Goal: Information Seeking & Learning: Find specific page/section

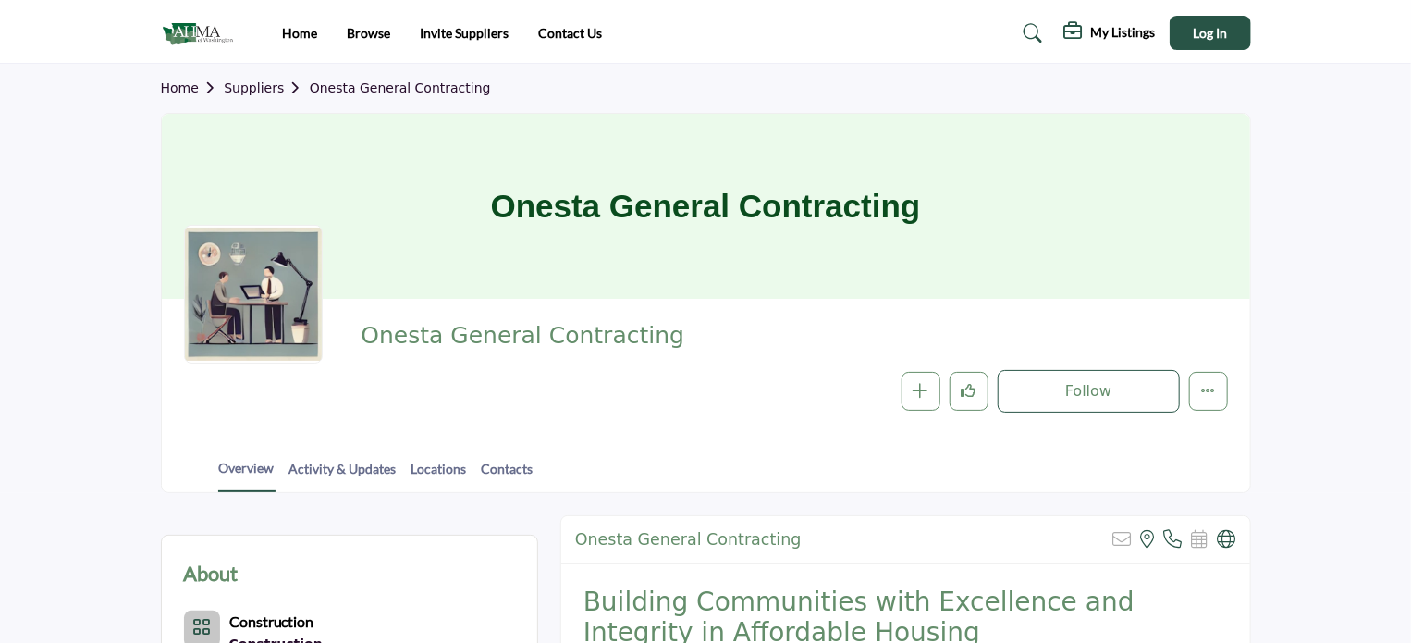
click at [193, 20] on img at bounding box center [202, 33] width 82 height 31
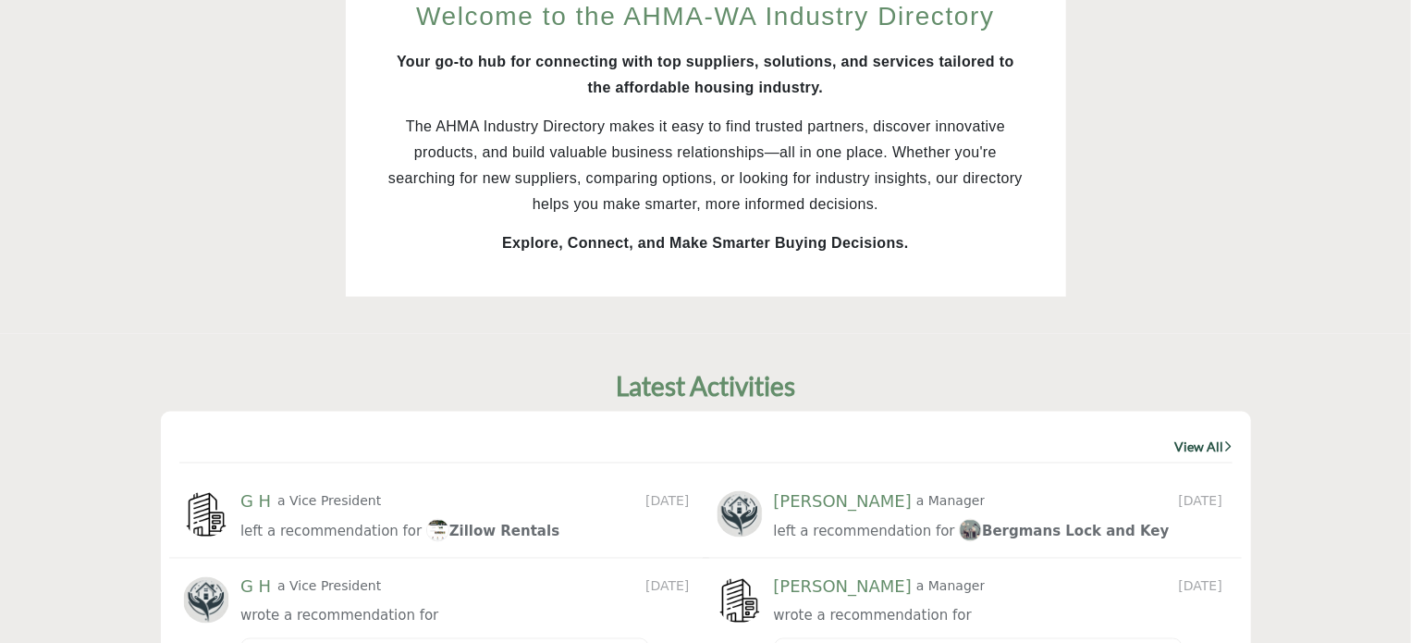
scroll to position [605, 0]
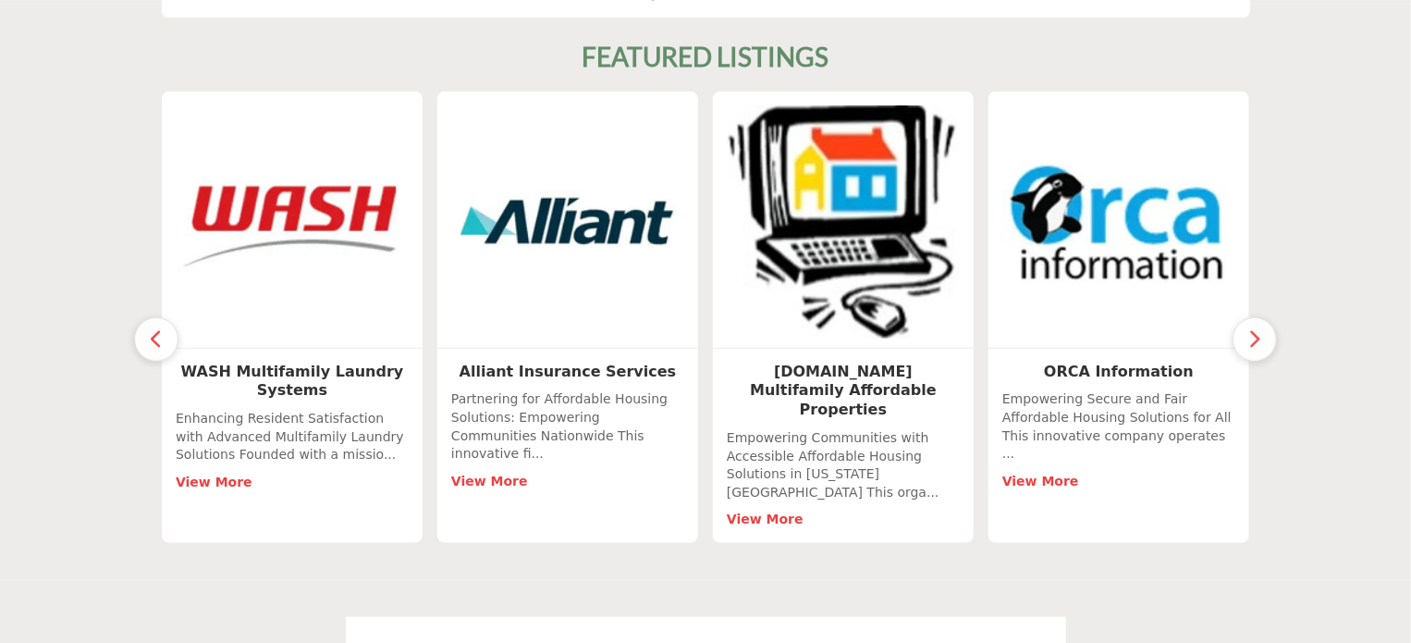
click at [1246, 317] on button "button" at bounding box center [1255, 339] width 44 height 44
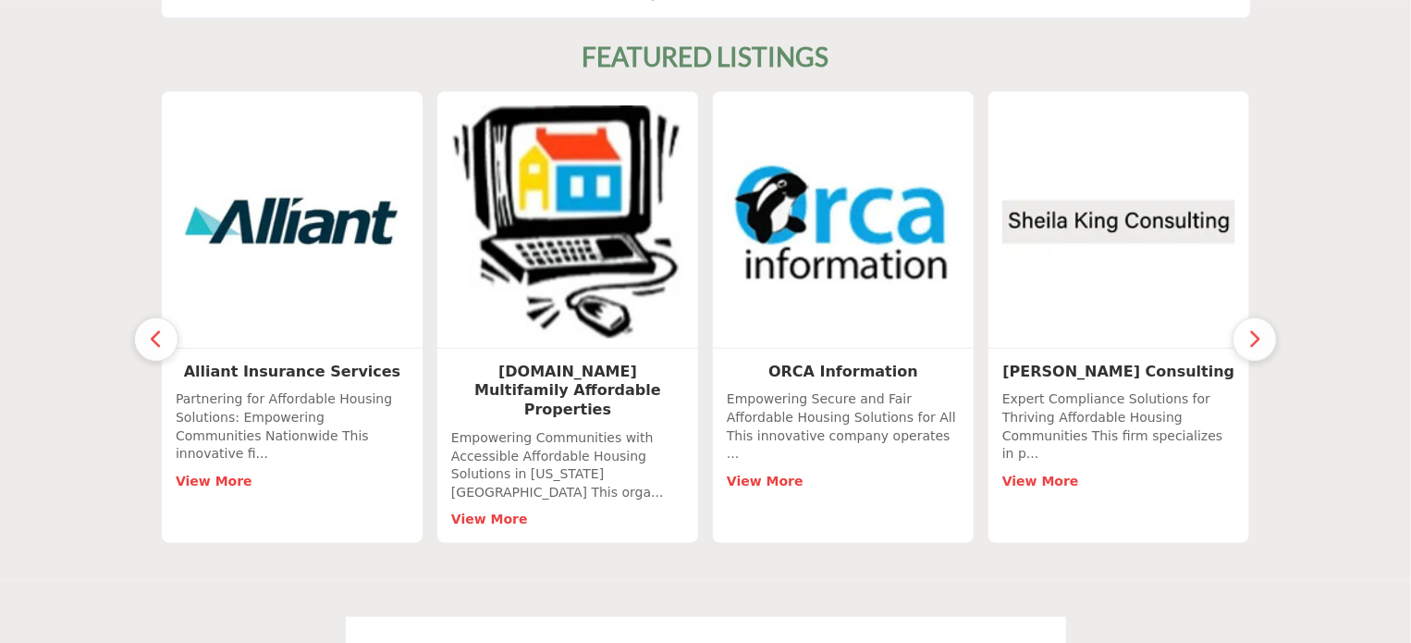
click at [1246, 317] on button "button" at bounding box center [1255, 339] width 44 height 44
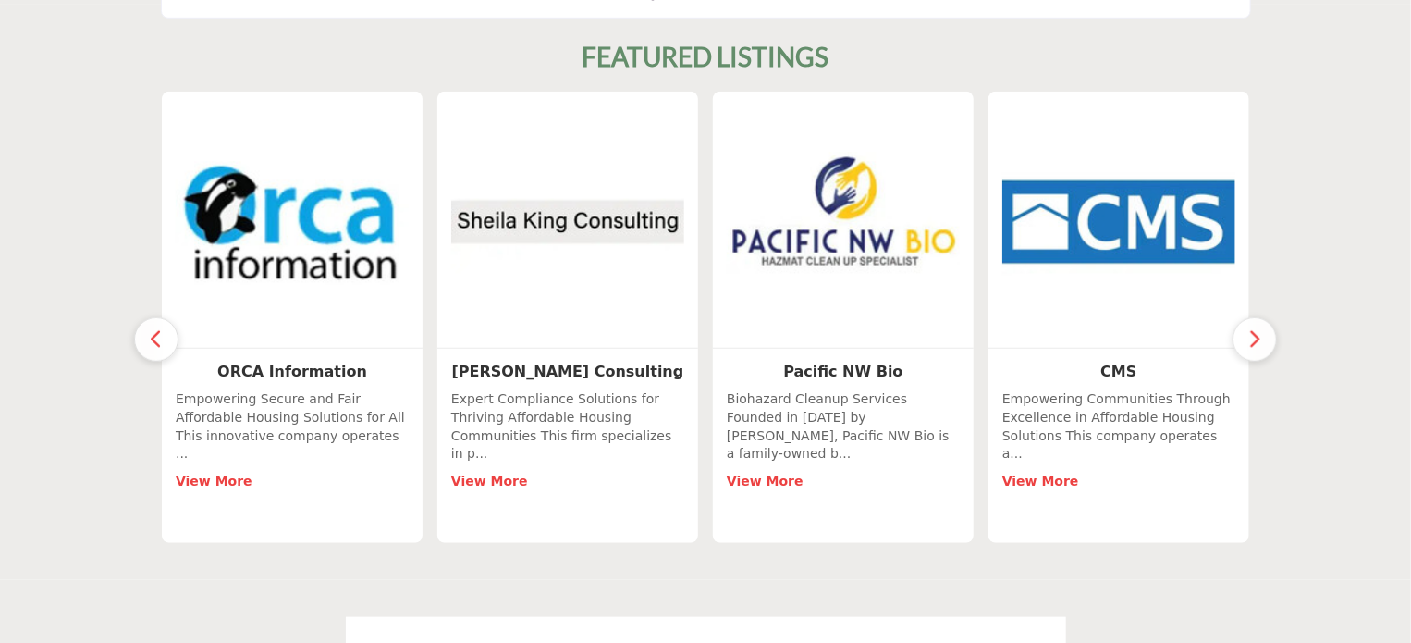
click at [1246, 317] on button "button" at bounding box center [1255, 339] width 44 height 44
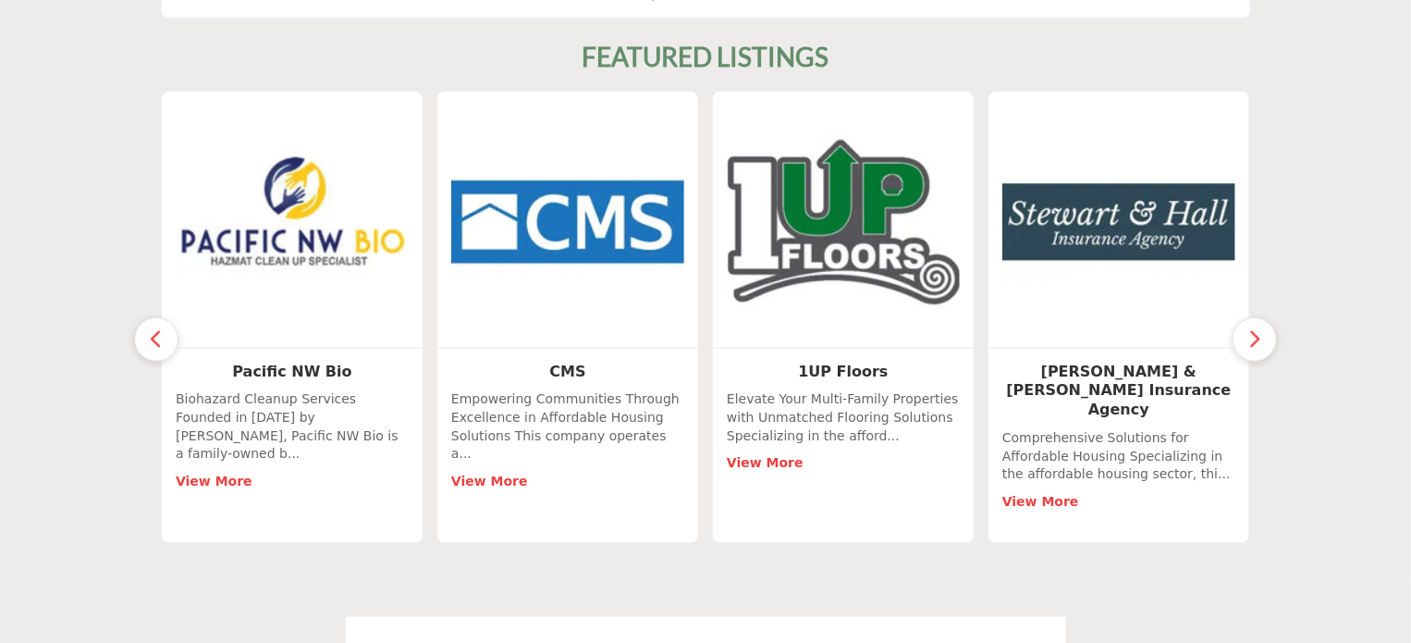
click at [1250, 327] on icon "button" at bounding box center [1254, 338] width 15 height 23
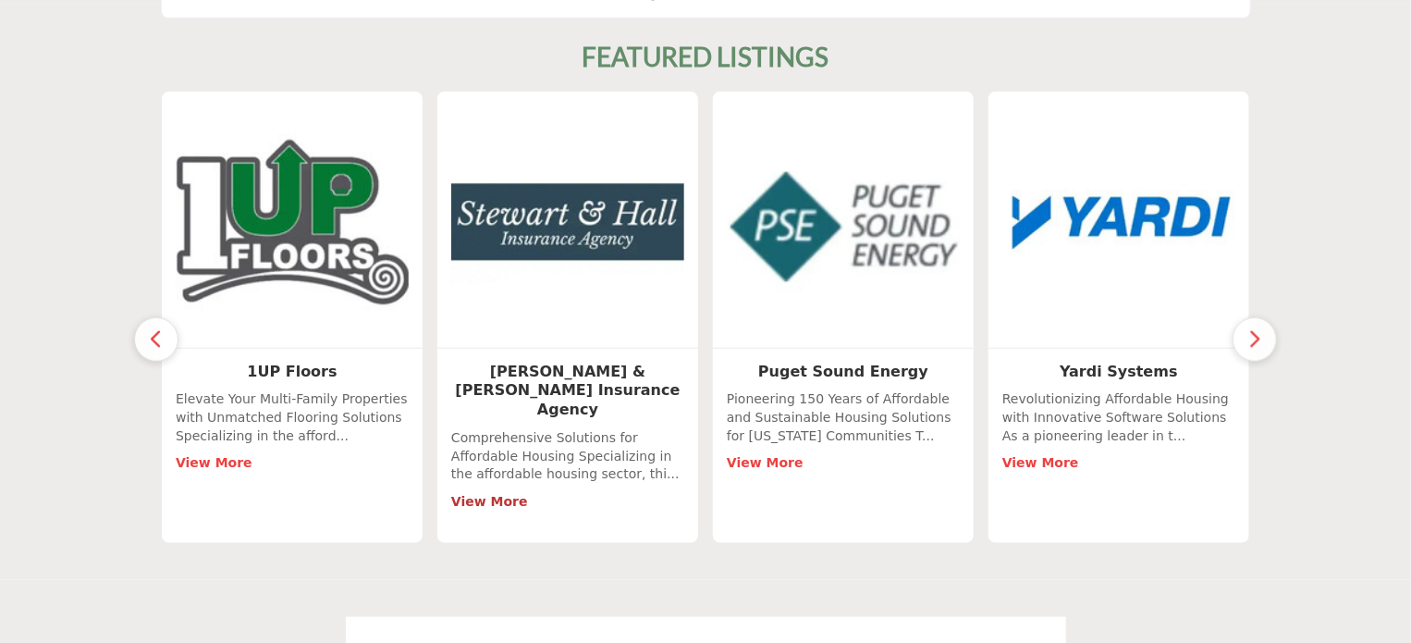
click at [501, 494] on link "View More" at bounding box center [489, 501] width 77 height 15
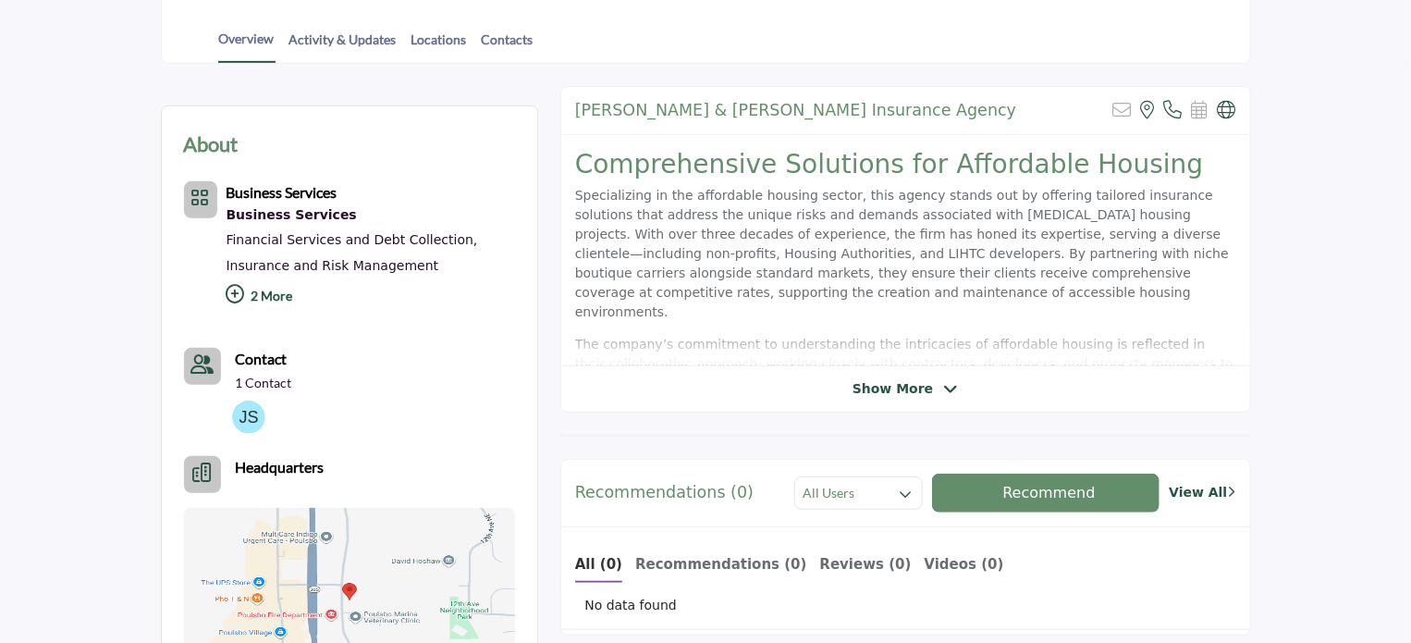
scroll to position [462, 0]
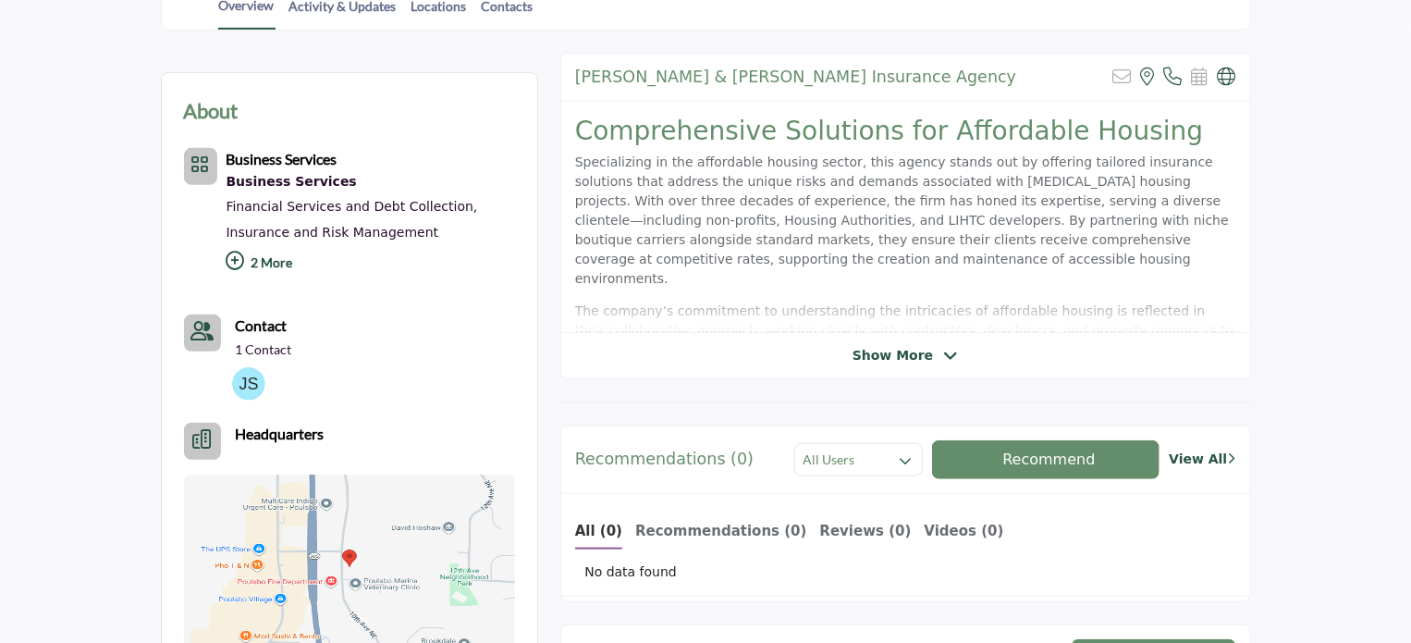
click at [943, 359] on icon at bounding box center [950, 356] width 15 height 17
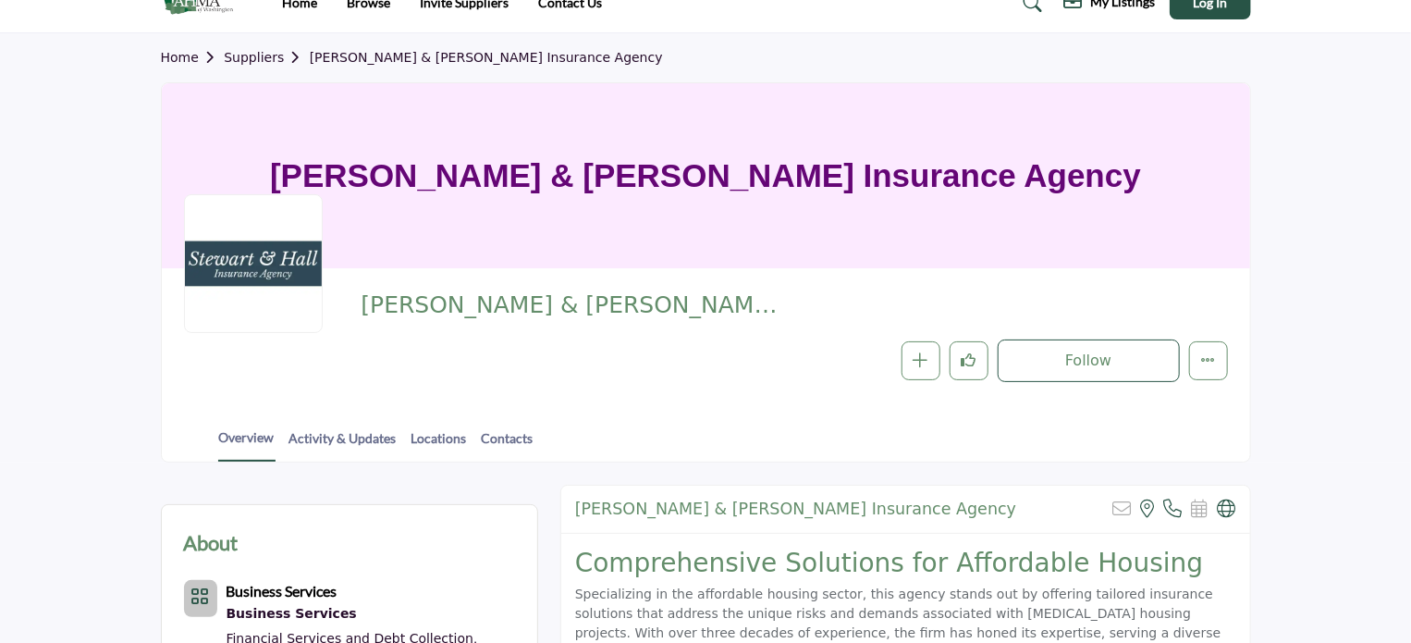
scroll to position [0, 0]
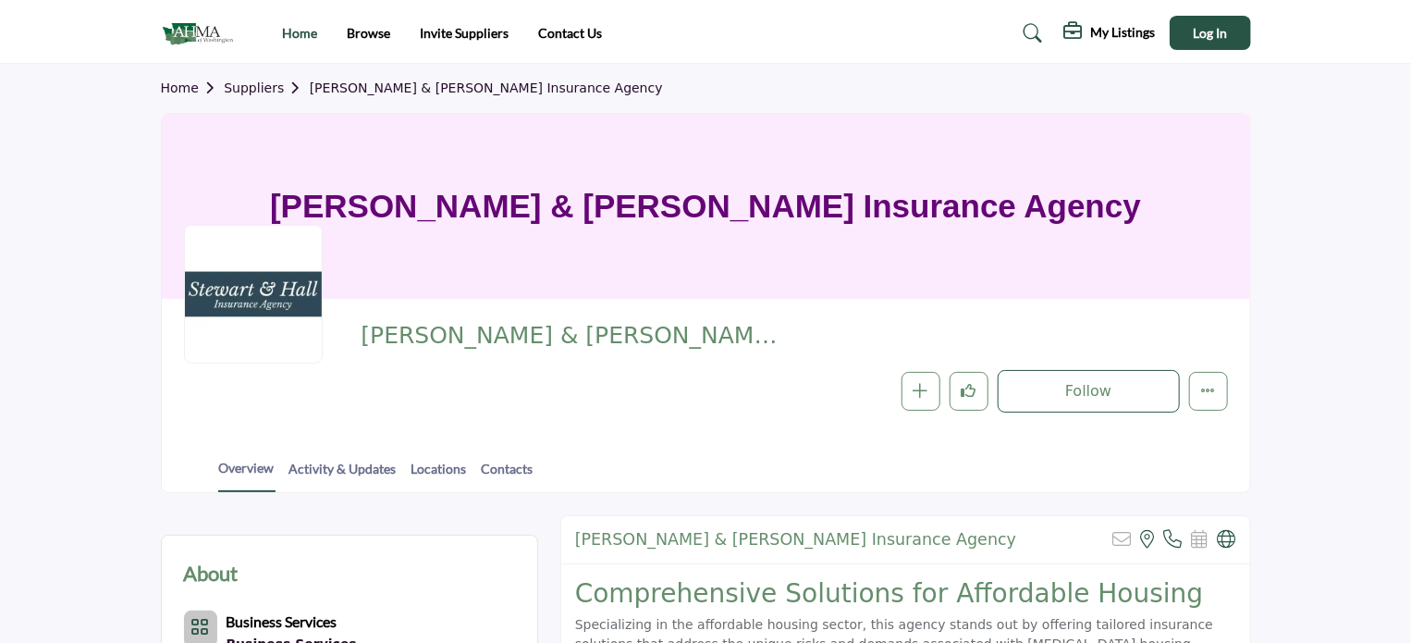
click at [303, 36] on link "Home" at bounding box center [299, 33] width 35 height 16
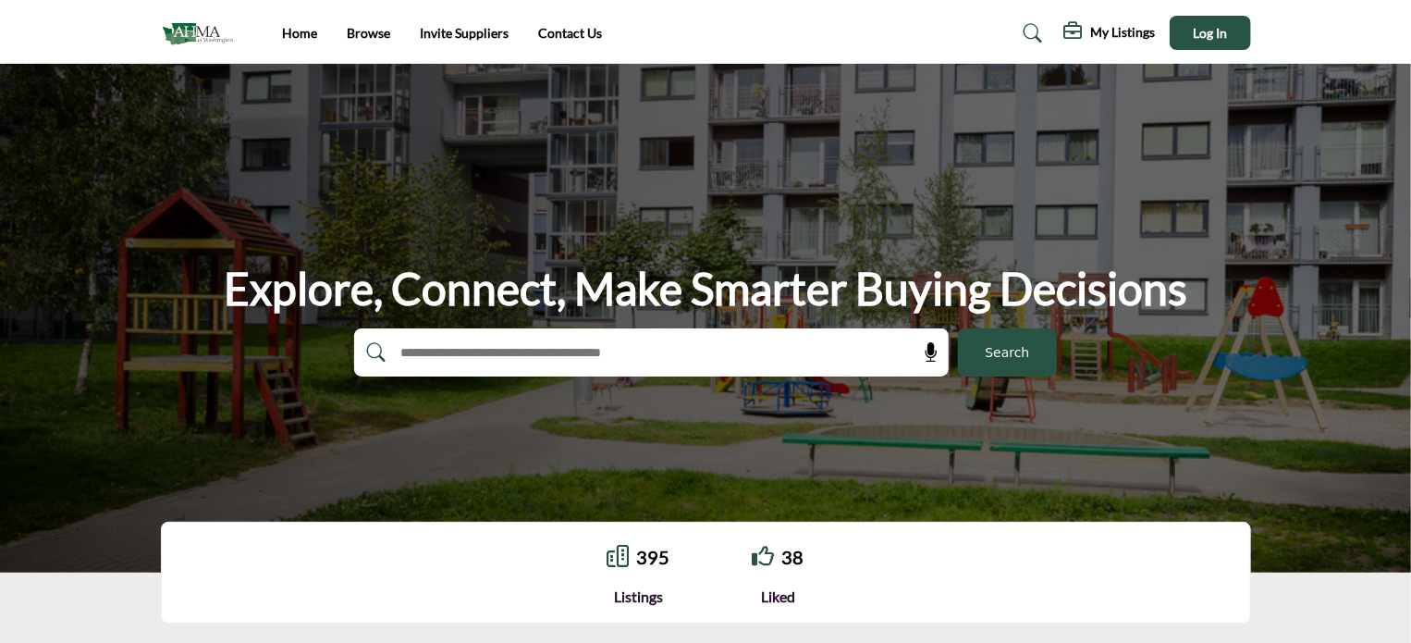
click at [487, 359] on input "text" at bounding box center [611, 352] width 441 height 28
type input "**********"
click at [958, 328] on button "Search" at bounding box center [1007, 352] width 99 height 48
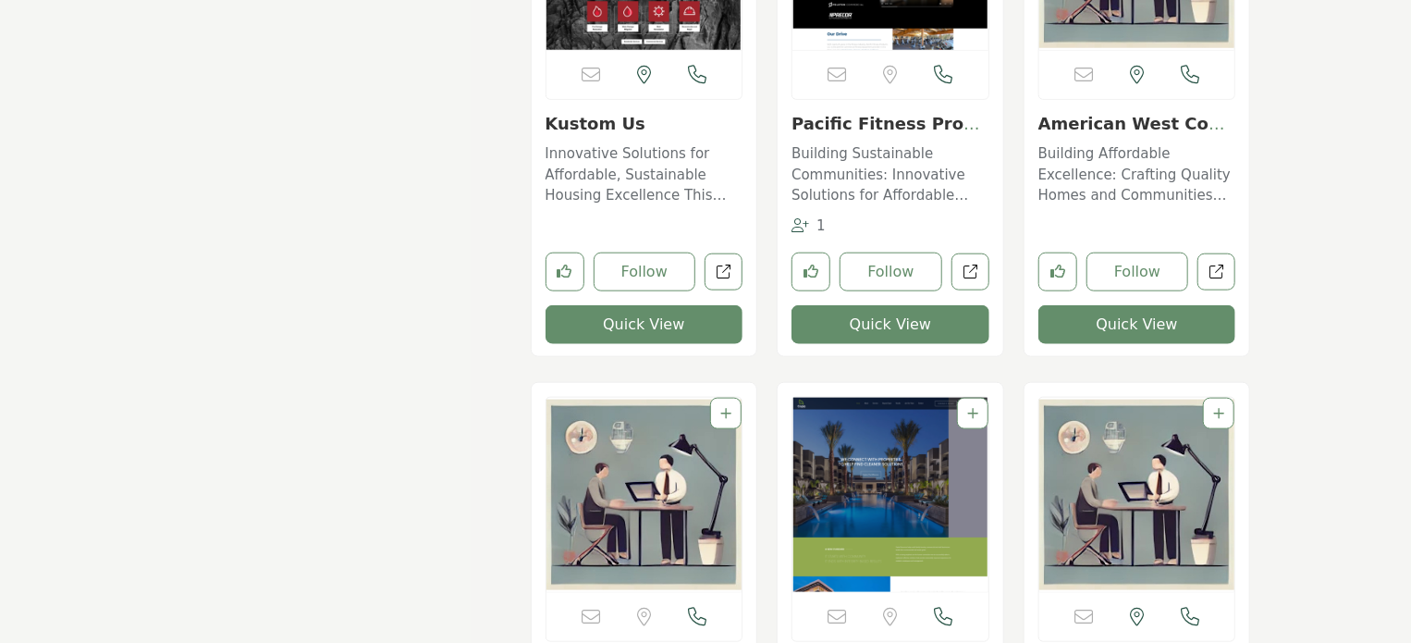
scroll to position [4716, 0]
